Goal: Navigation & Orientation: Find specific page/section

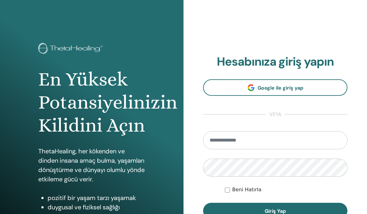
click at [276, 139] on input "email" at bounding box center [275, 140] width 144 height 18
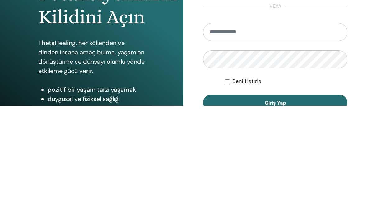
click at [264, 131] on input "email" at bounding box center [275, 140] width 144 height 18
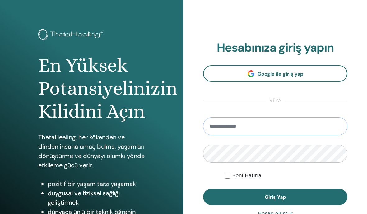
click at [269, 124] on input "email" at bounding box center [275, 127] width 144 height 18
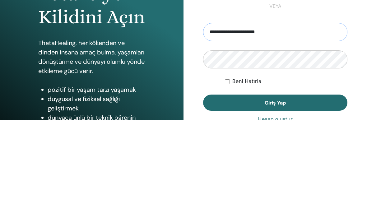
type input "**********"
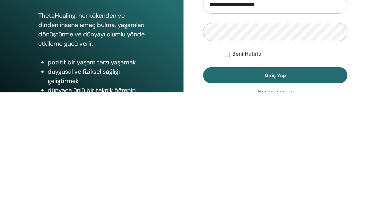
click at [275, 189] on button "Giriş Yap" at bounding box center [275, 197] width 144 height 16
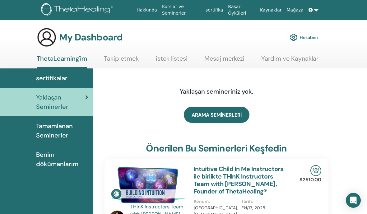
click at [47, 132] on span "Tamamlanan Seminerler" at bounding box center [62, 130] width 52 height 19
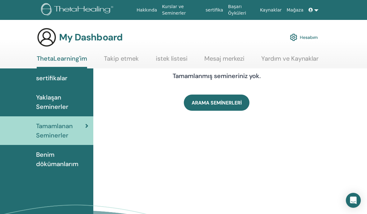
click at [218, 11] on link "sertifika" at bounding box center [214, 10] width 22 height 12
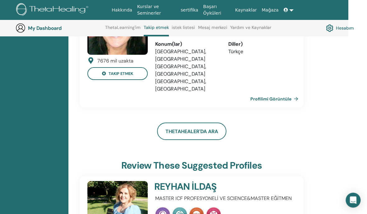
scroll to position [44, 6]
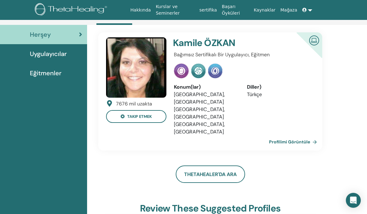
click at [307, 9] on span at bounding box center [305, 9] width 6 height 5
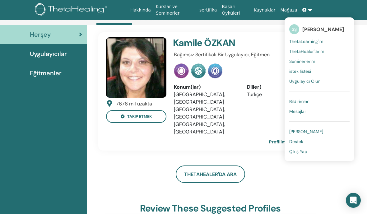
click at [302, 113] on span "Mesajlar" at bounding box center [297, 112] width 17 height 6
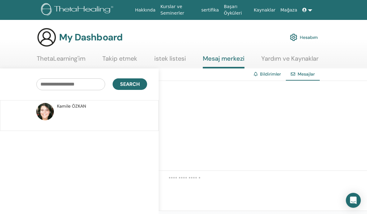
click at [71, 110] on p at bounding box center [102, 119] width 90 height 19
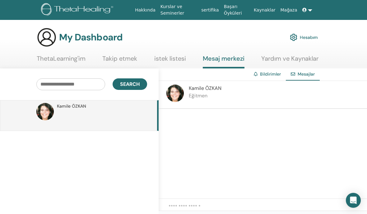
click at [265, 95] on div "Kamile ÖZKAN Eğitmen" at bounding box center [266, 95] width 215 height 28
click at [208, 99] on p "Eğitmen" at bounding box center [205, 95] width 33 height 7
click at [215, 90] on span "Kamile ÖZKAN" at bounding box center [205, 88] width 33 height 7
click at [302, 11] on icon at bounding box center [304, 10] width 4 height 4
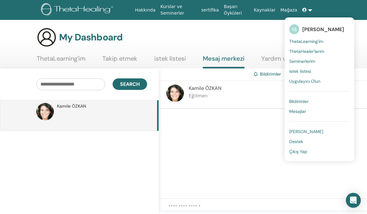
click at [310, 62] on span "Seminerlerim" at bounding box center [302, 61] width 26 height 6
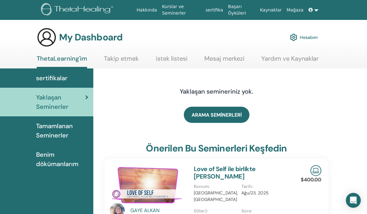
click at [43, 158] on span "Benim dökümanlarım" at bounding box center [62, 159] width 52 height 19
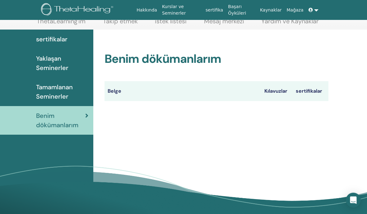
scroll to position [39, 0]
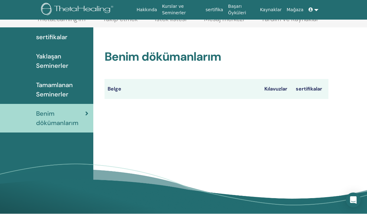
click at [309, 89] on th "sertifikalar" at bounding box center [311, 89] width 36 height 20
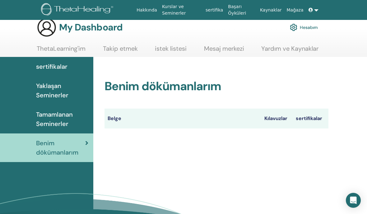
scroll to position [0, 0]
